Goal: Check status

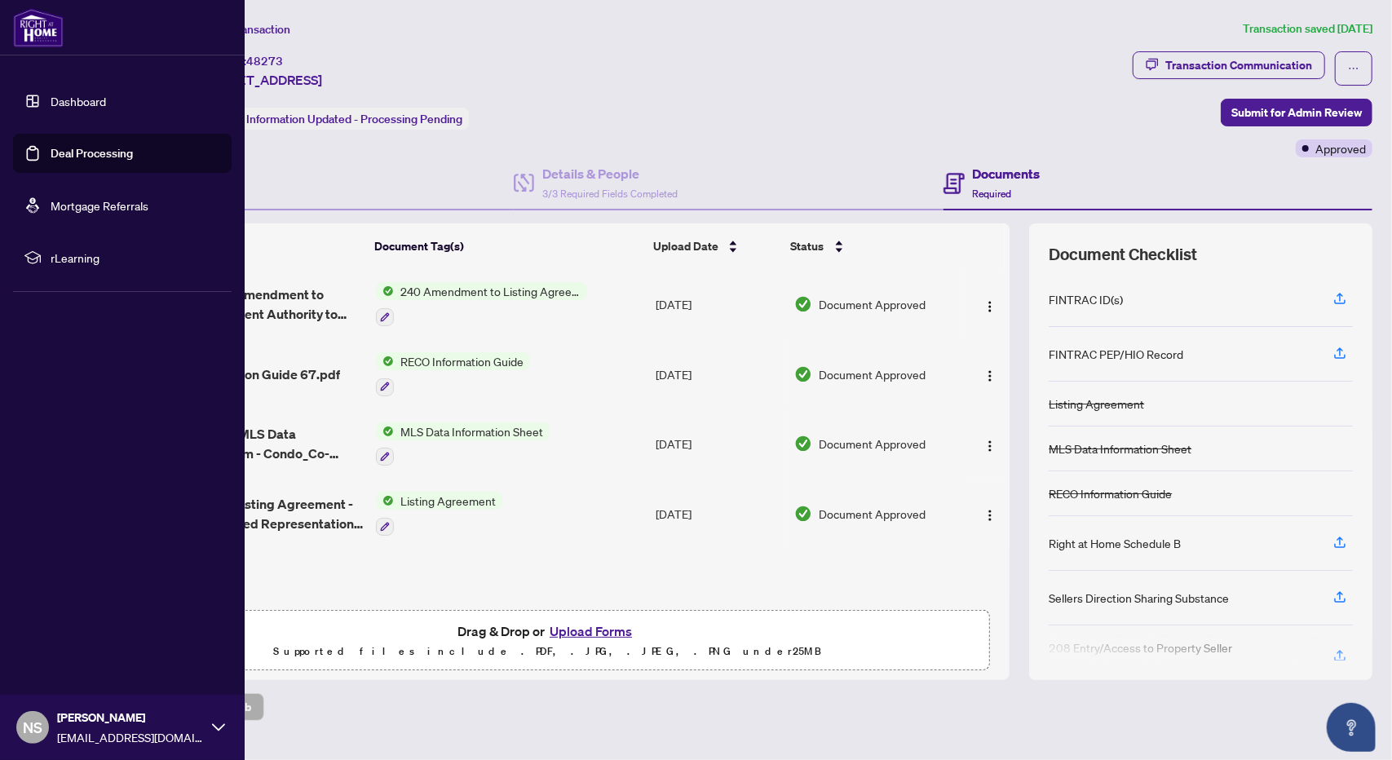
click at [34, 33] on img at bounding box center [38, 27] width 51 height 39
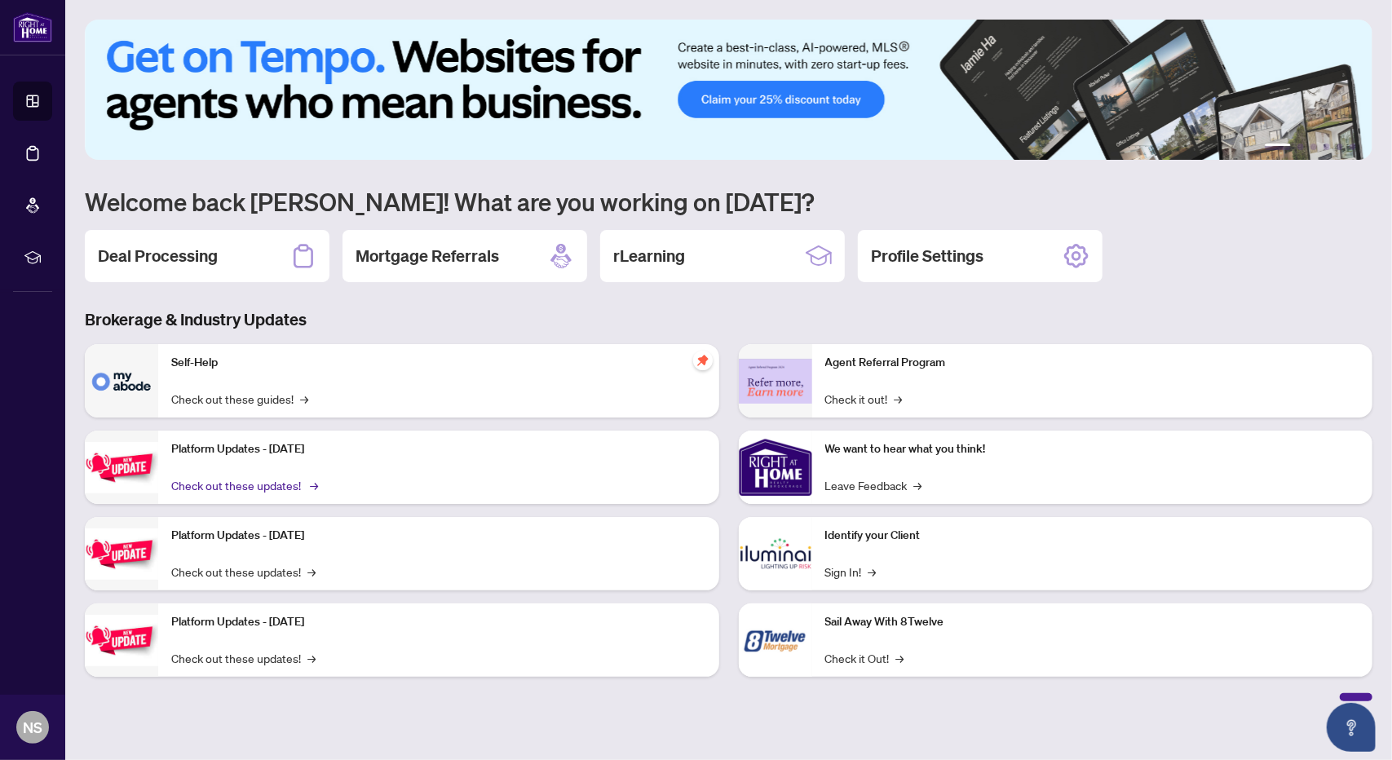
click at [307, 489] on link "Check out these updates! →" at bounding box center [243, 485] width 144 height 18
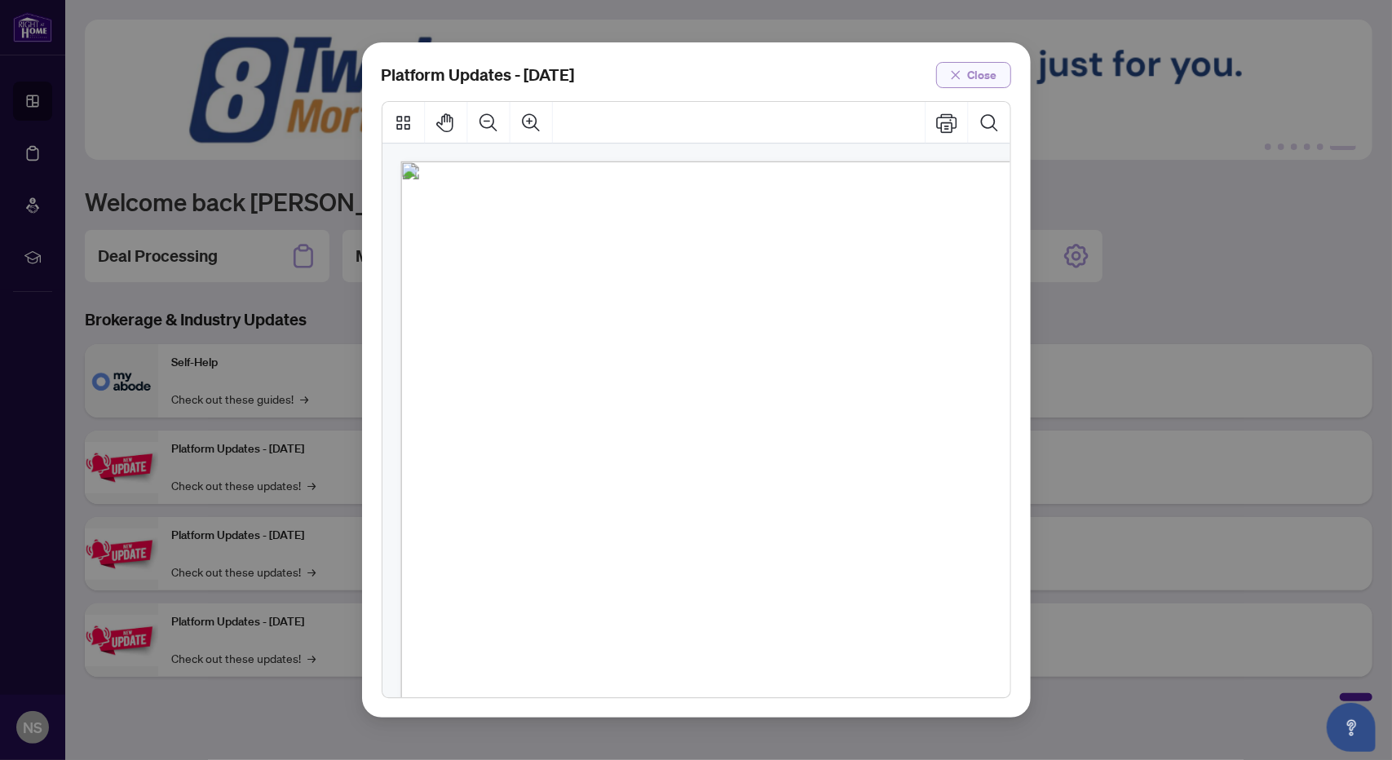
click at [967, 77] on button "Close" at bounding box center [973, 75] width 75 height 26
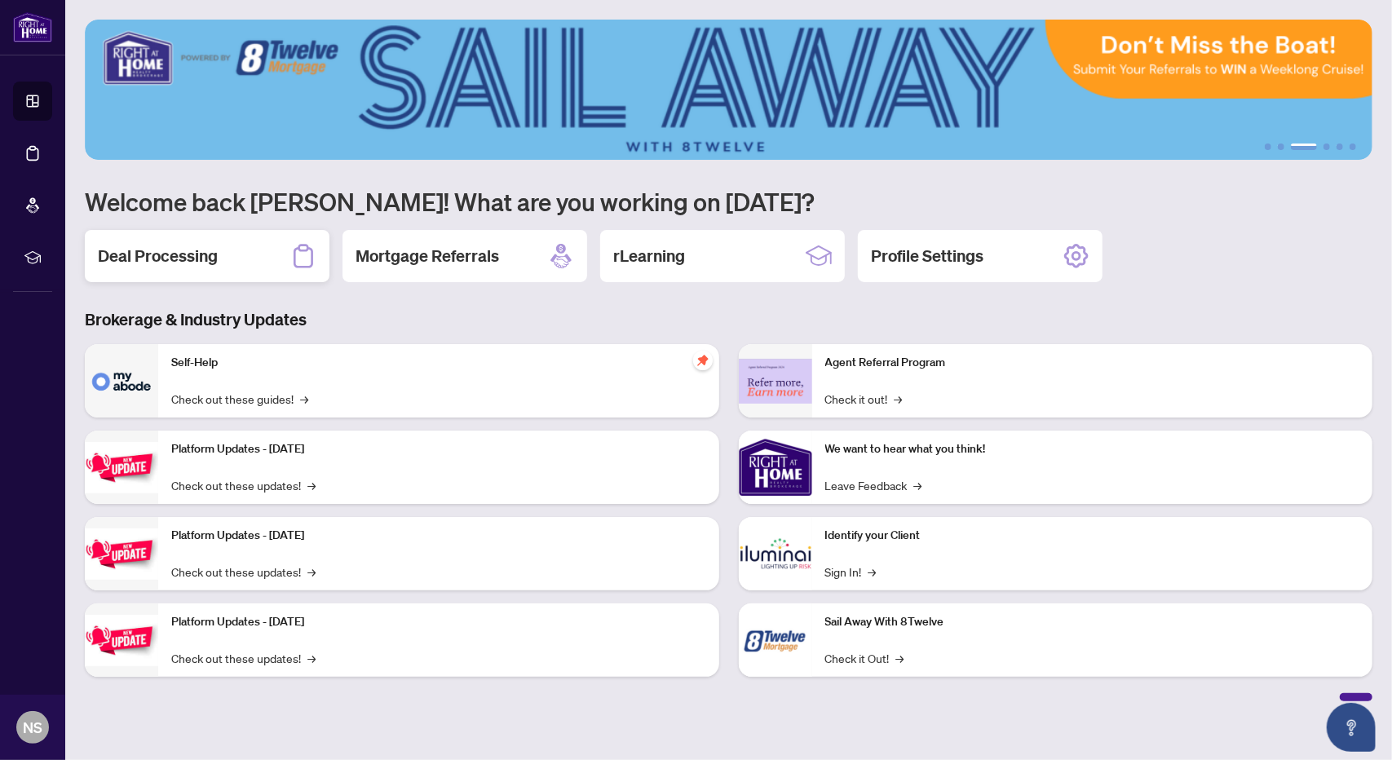
click at [151, 259] on h2 "Deal Processing" at bounding box center [158, 256] width 120 height 23
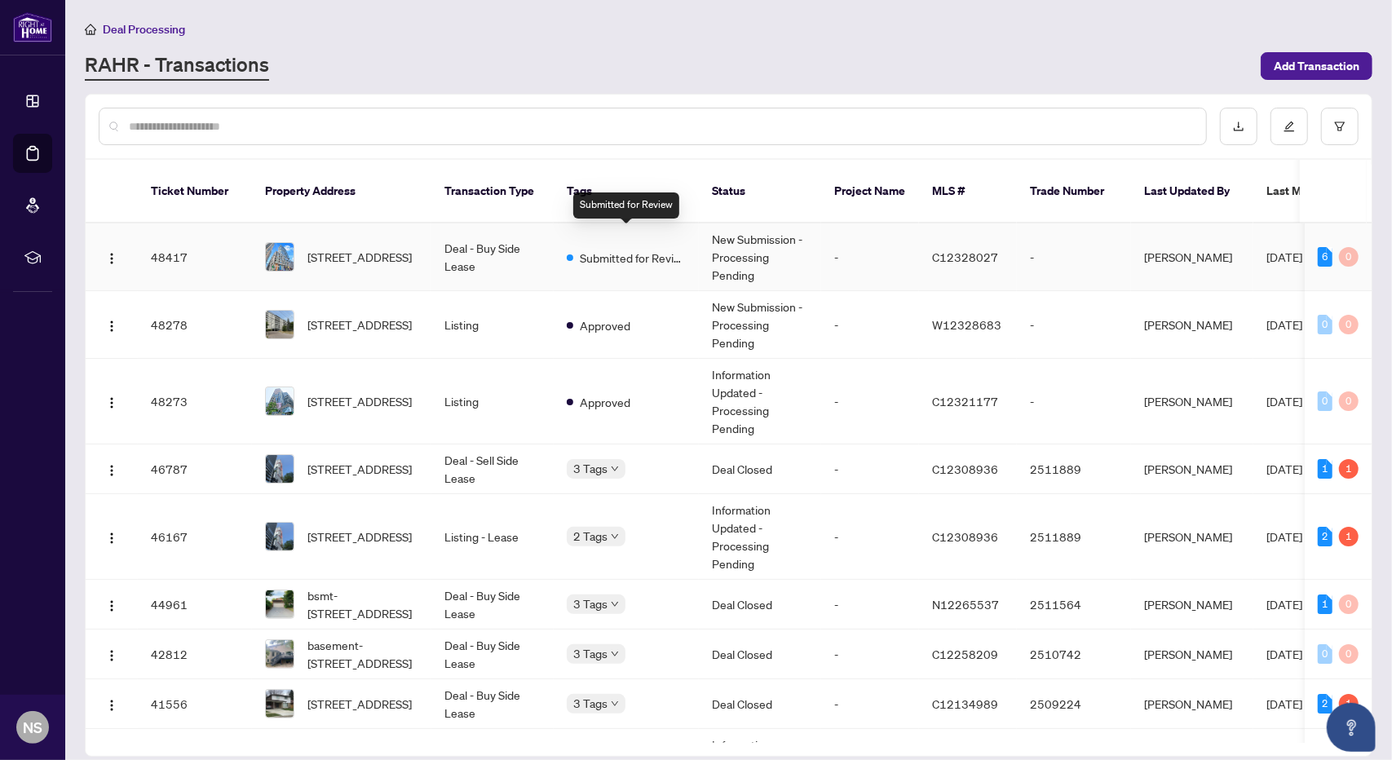
click at [593, 249] on span "Submitted for Review" at bounding box center [633, 258] width 106 height 18
